Goal: Task Accomplishment & Management: Manage account settings

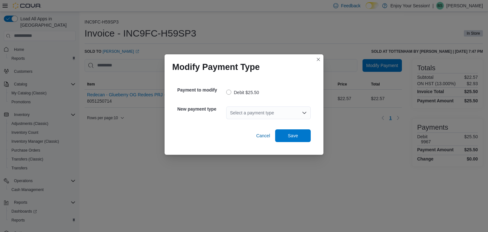
click at [303, 111] on icon "Open list of options" at bounding box center [304, 112] width 5 height 5
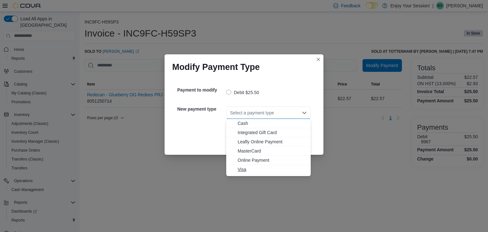
click at [249, 170] on span "Visa" at bounding box center [272, 169] width 69 height 6
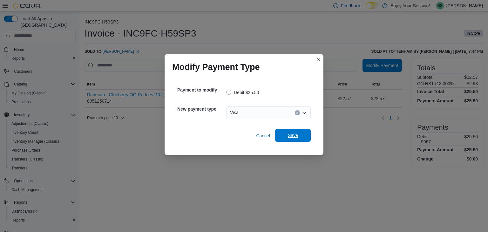
click at [290, 138] on span "Save" at bounding box center [293, 135] width 10 height 6
